Goal: Check status: Check status

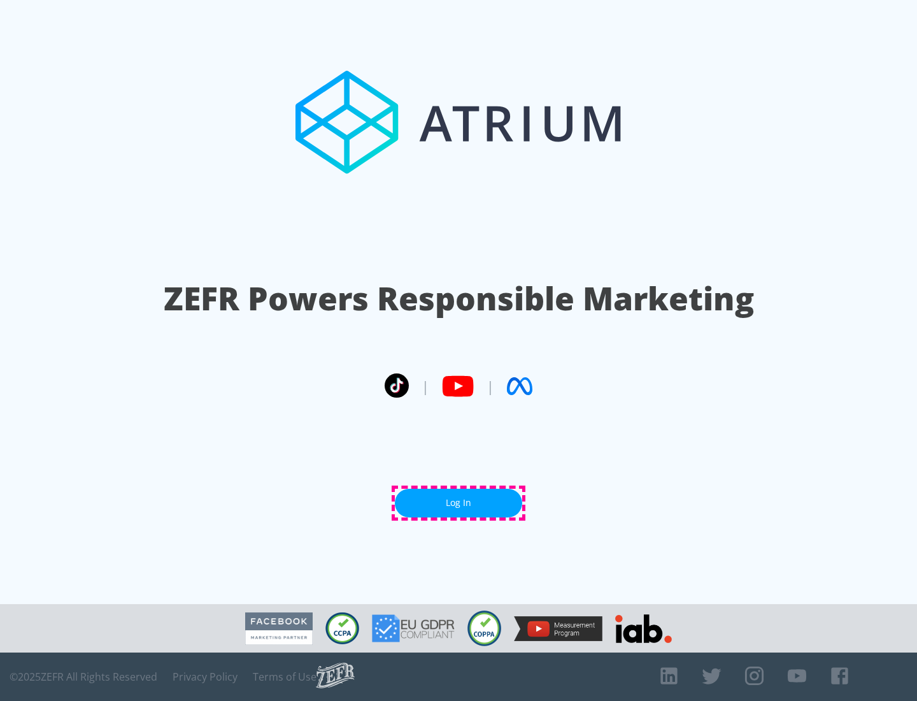
click at [459, 503] on link "Log In" at bounding box center [458, 503] width 127 height 29
